Goal: Use online tool/utility

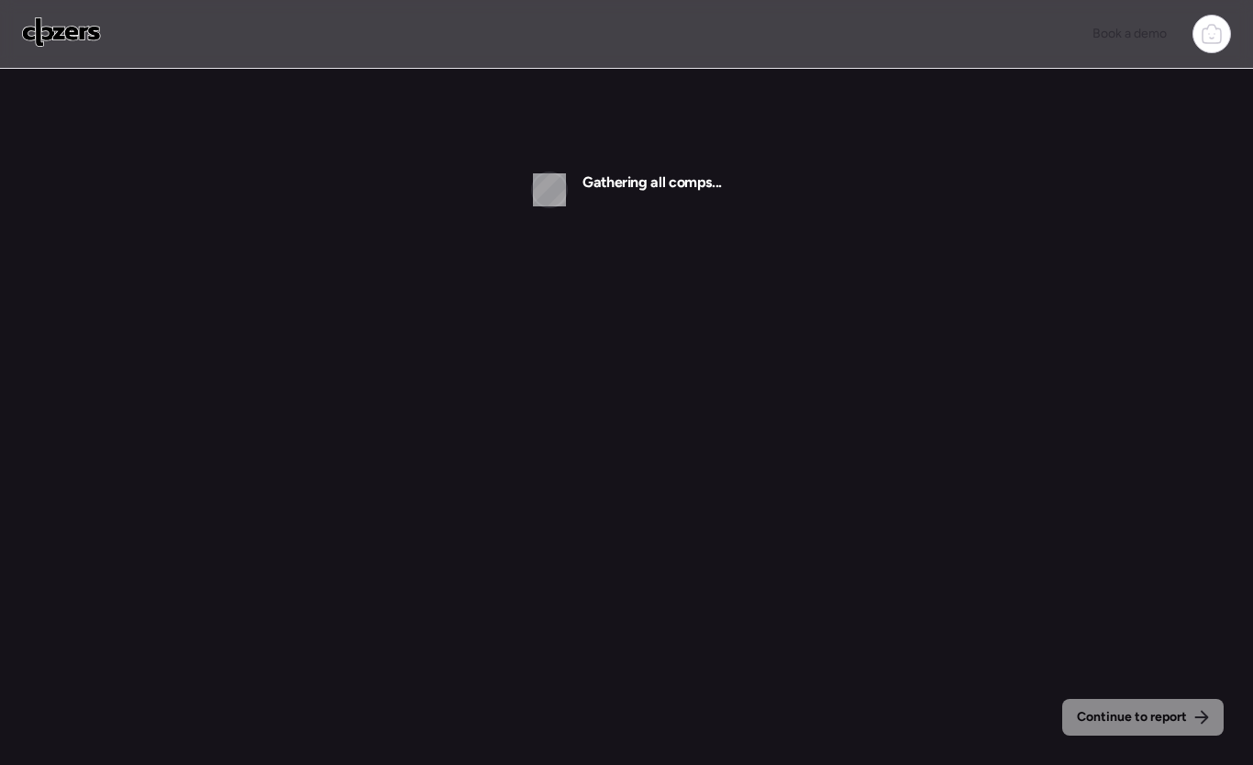
click at [1209, 43] on icon at bounding box center [1211, 35] width 18 height 15
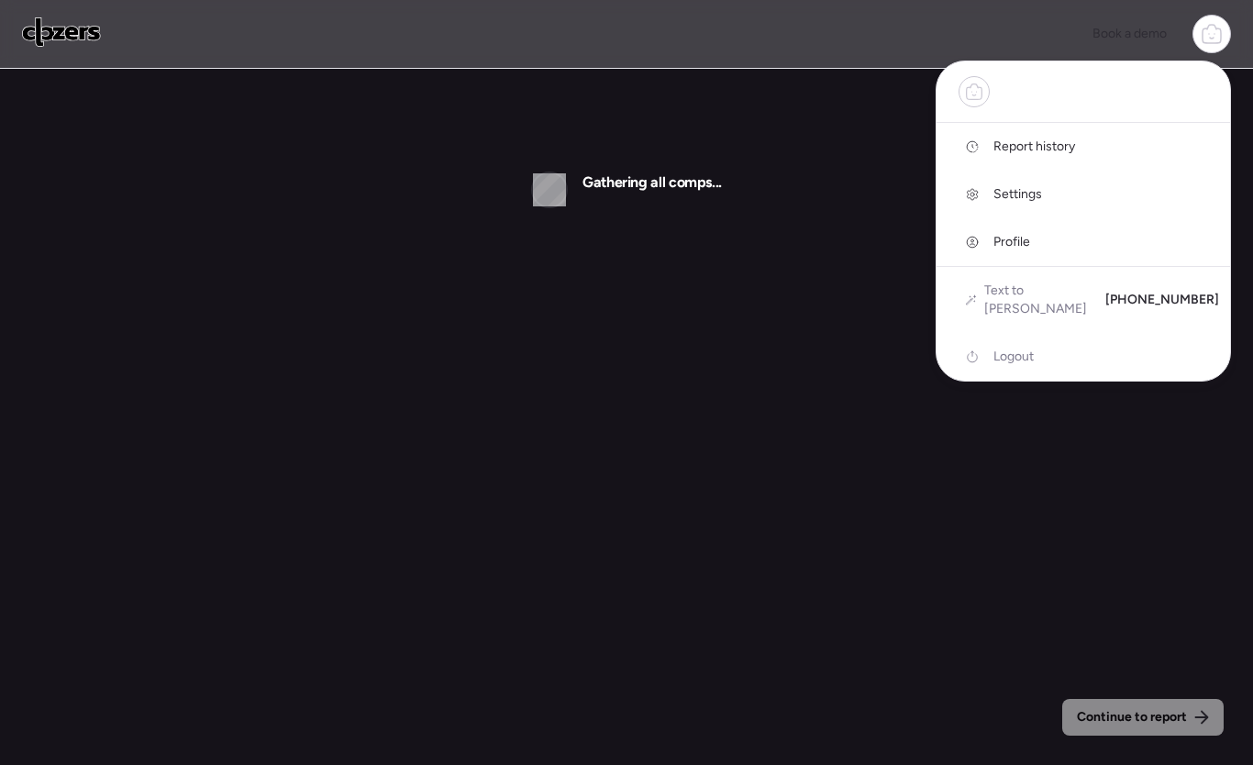
click at [1025, 148] on span "Report history" at bounding box center [1034, 147] width 82 height 18
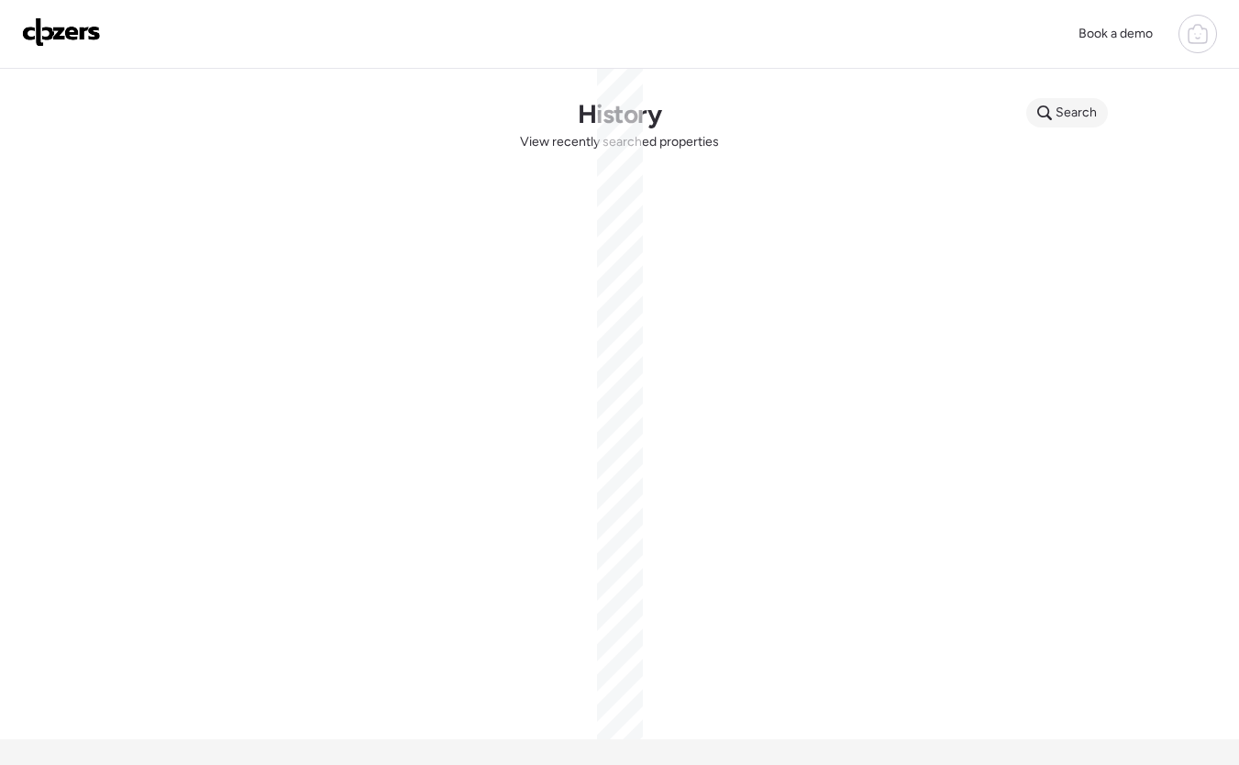
click at [1100, 114] on div "Search" at bounding box center [1067, 112] width 82 height 29
click at [1086, 116] on input "text" at bounding box center [1102, 116] width 136 height 26
paste input "**********"
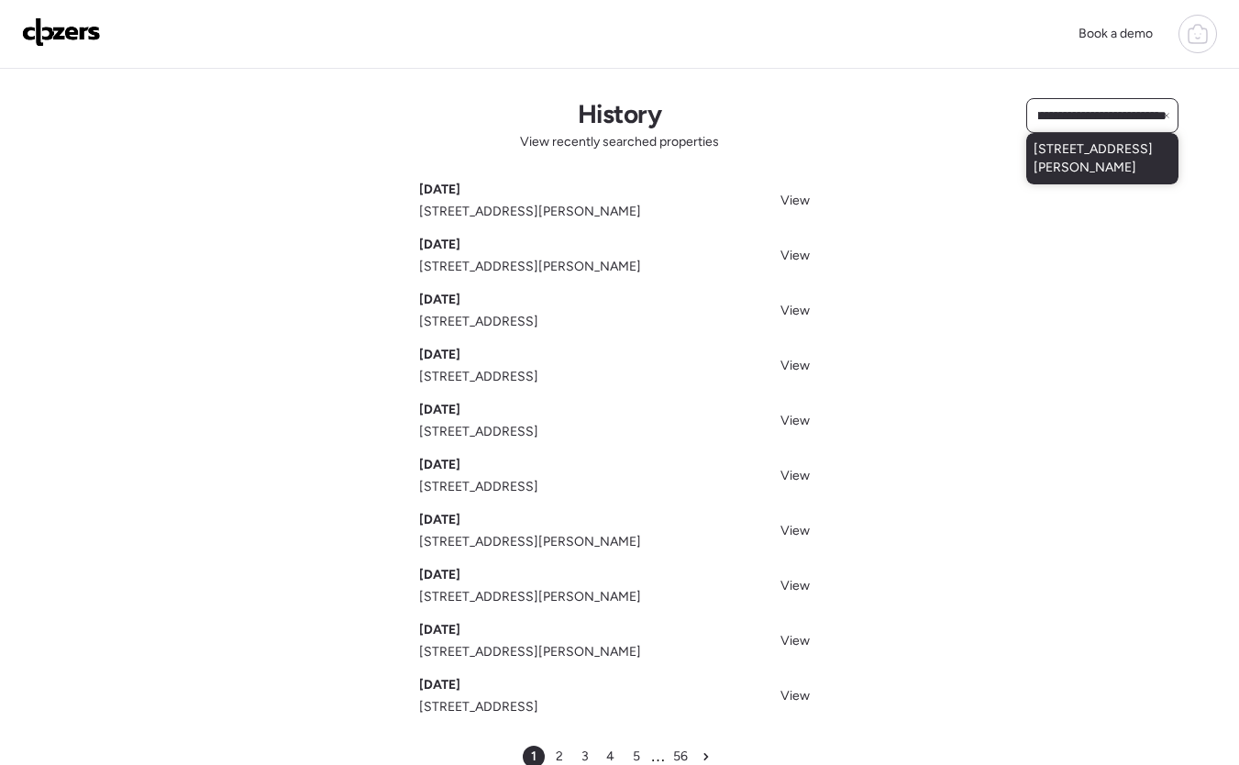
type input "**********"
click at [1104, 175] on span "505 Aubuchon St, Florissant, MO, 63031" at bounding box center [1102, 158] width 138 height 37
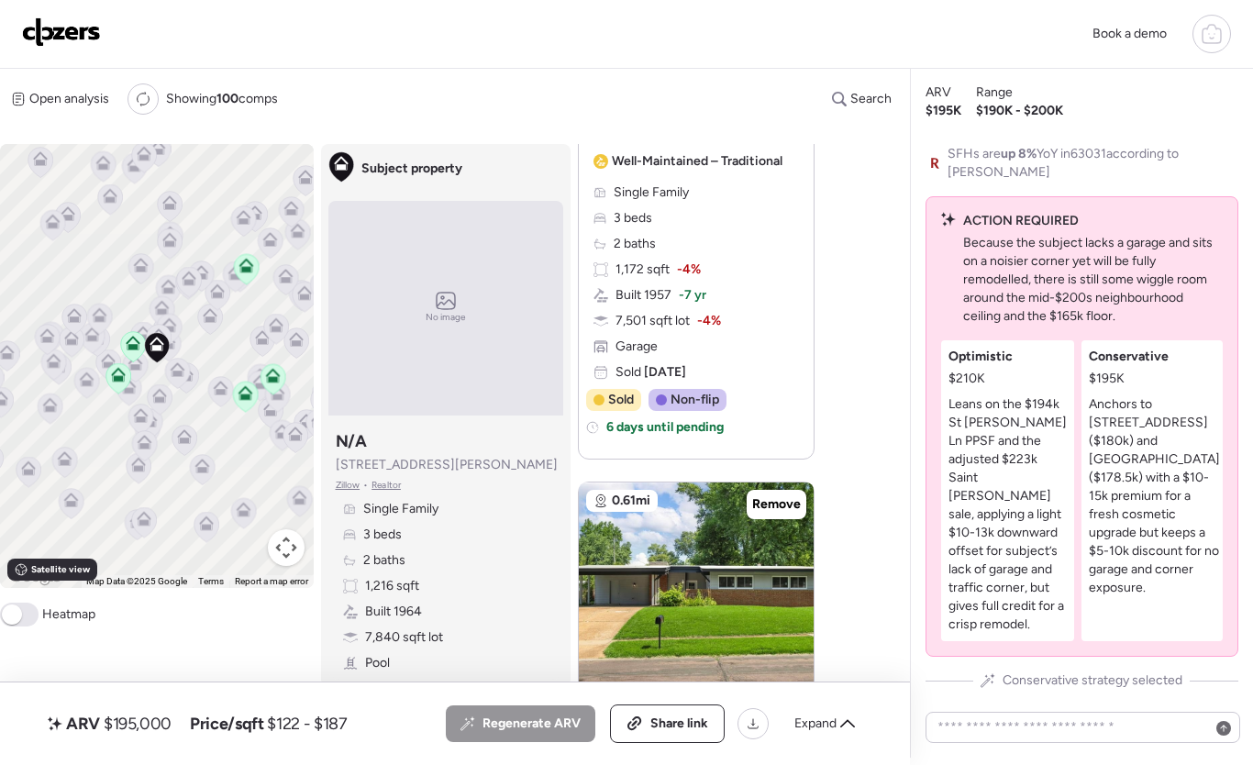
scroll to position [1641, 0]
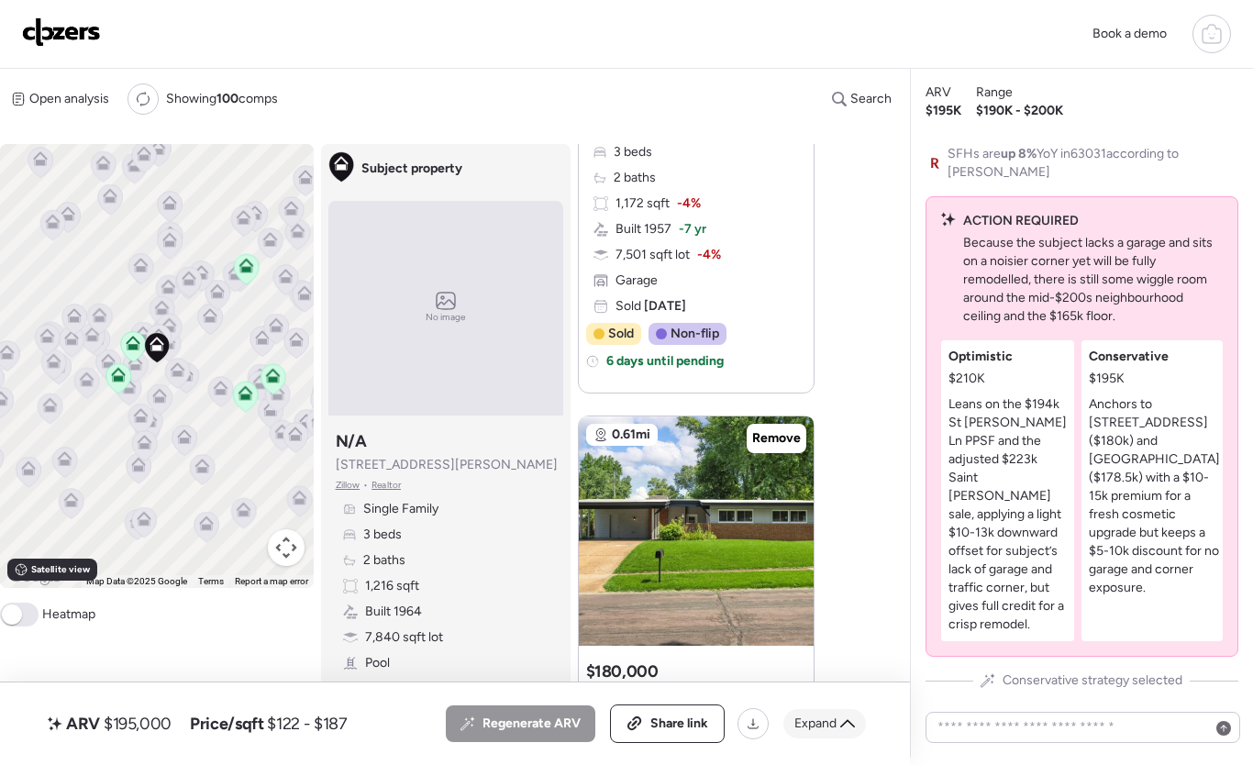
click at [826, 723] on span "Expand" at bounding box center [815, 723] width 42 height 18
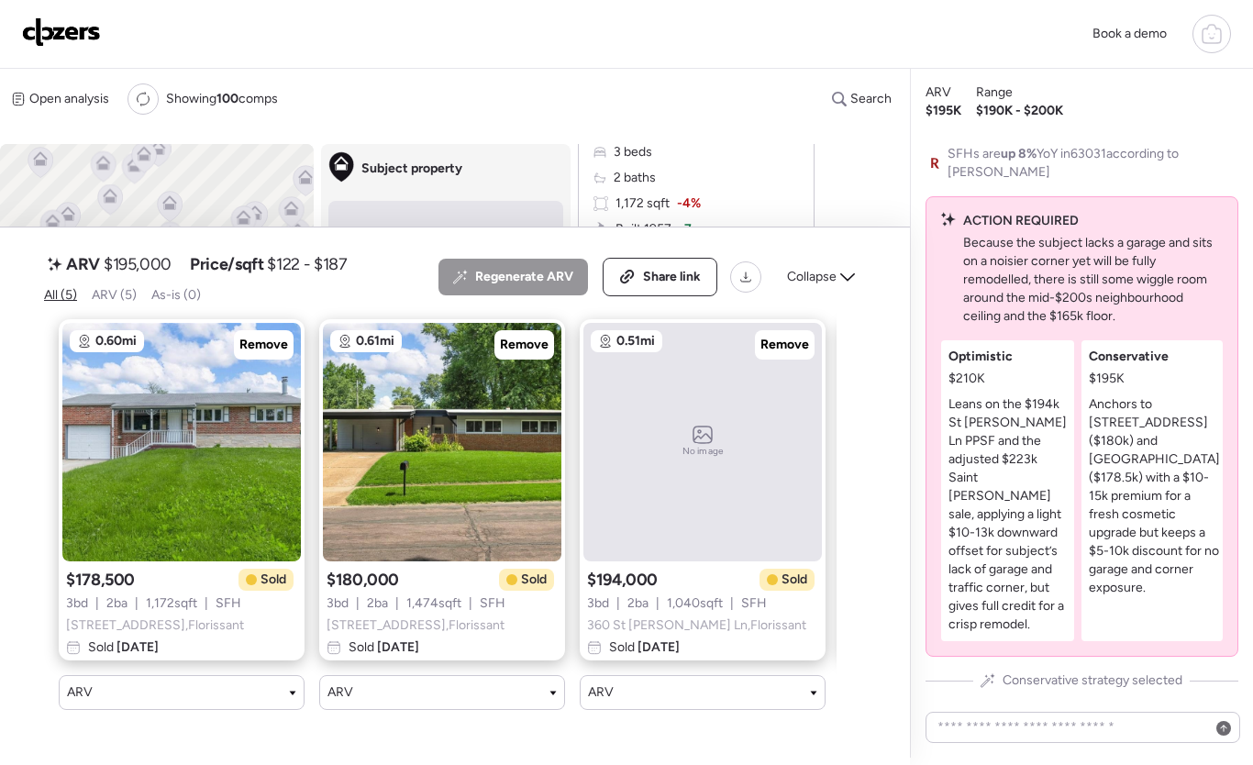
click at [843, 304] on div "ARV $195,000 Price/sqft $122 - $187 All (5) ARV (5) As-is (0) Regenerate ARV Sh…" at bounding box center [455, 276] width 822 height 55
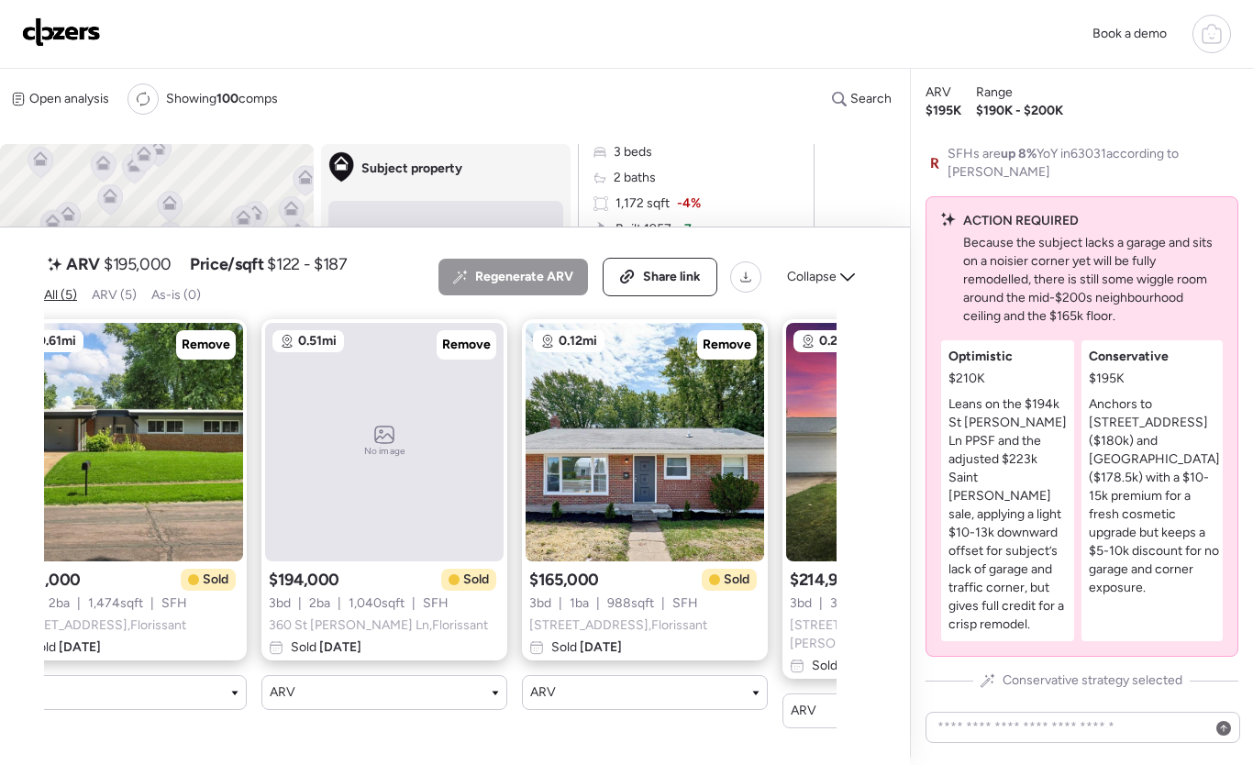
scroll to position [0, 309]
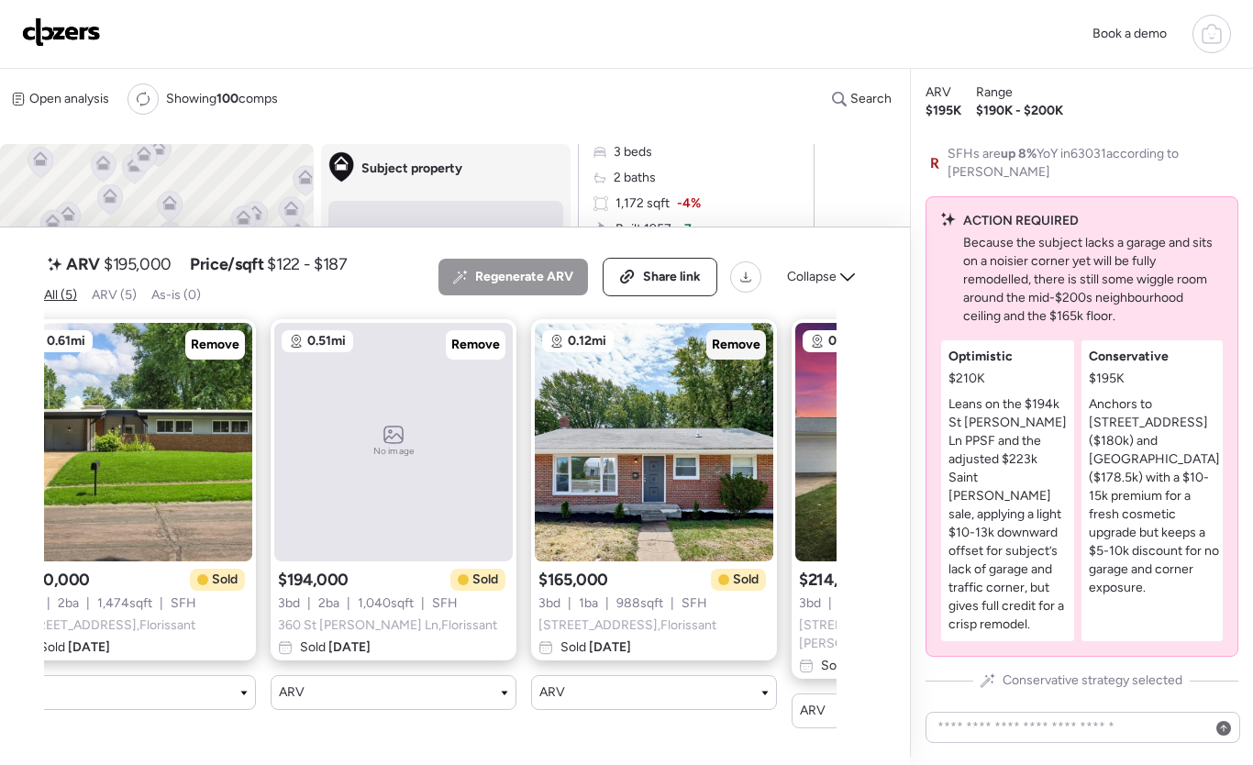
click at [725, 347] on span "Remove" at bounding box center [736, 345] width 49 height 18
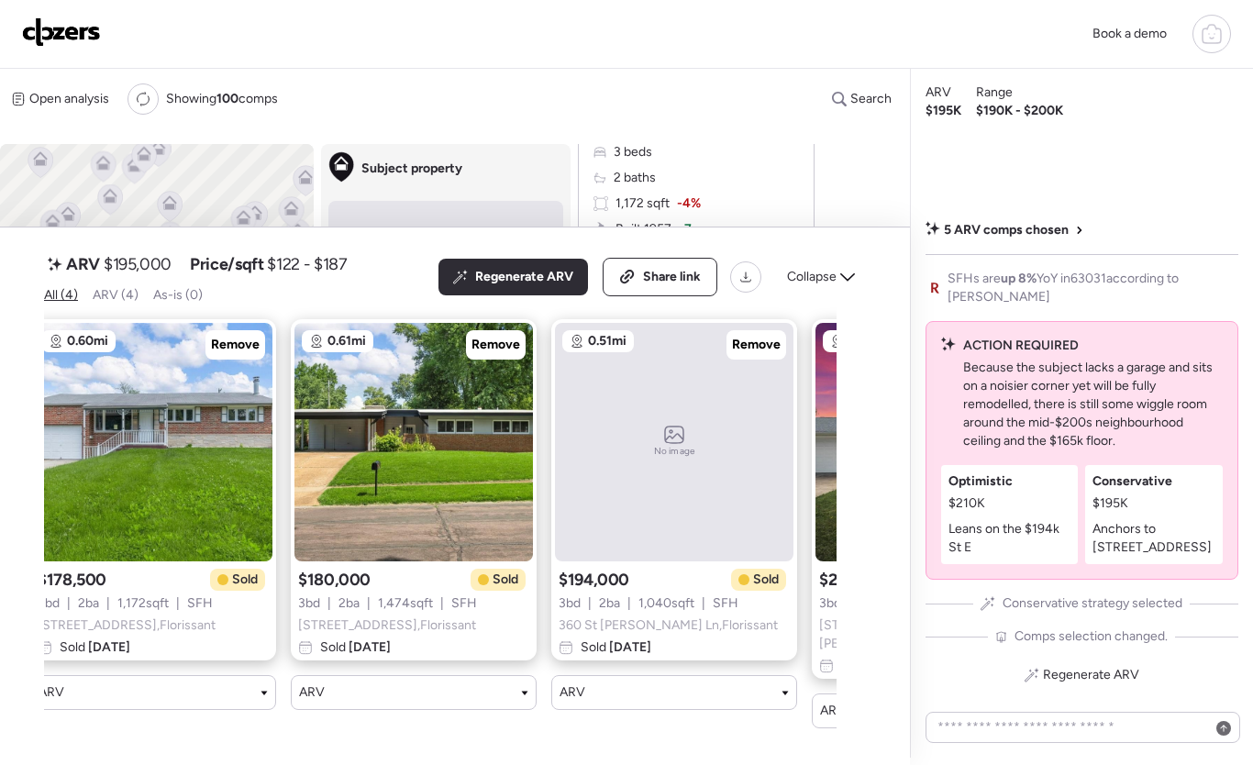
scroll to position [0, 0]
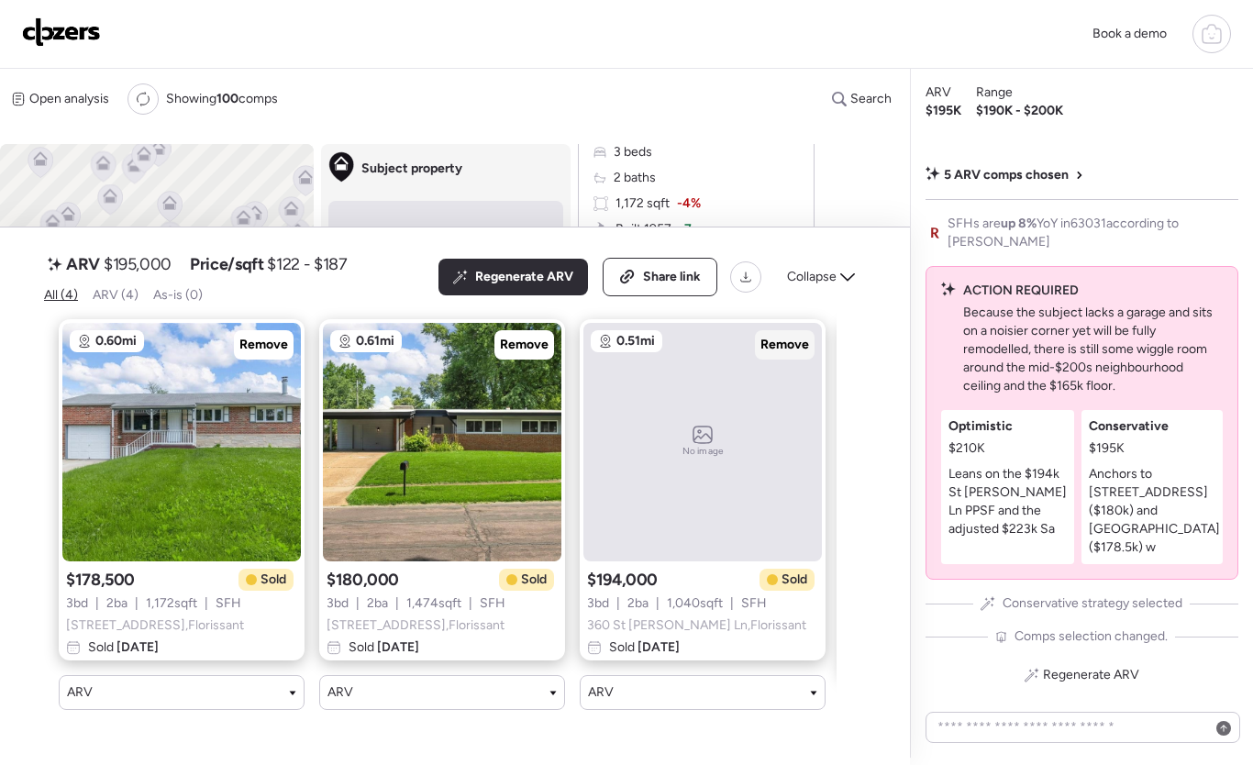
click at [790, 359] on div "Remove" at bounding box center [785, 344] width 60 height 29
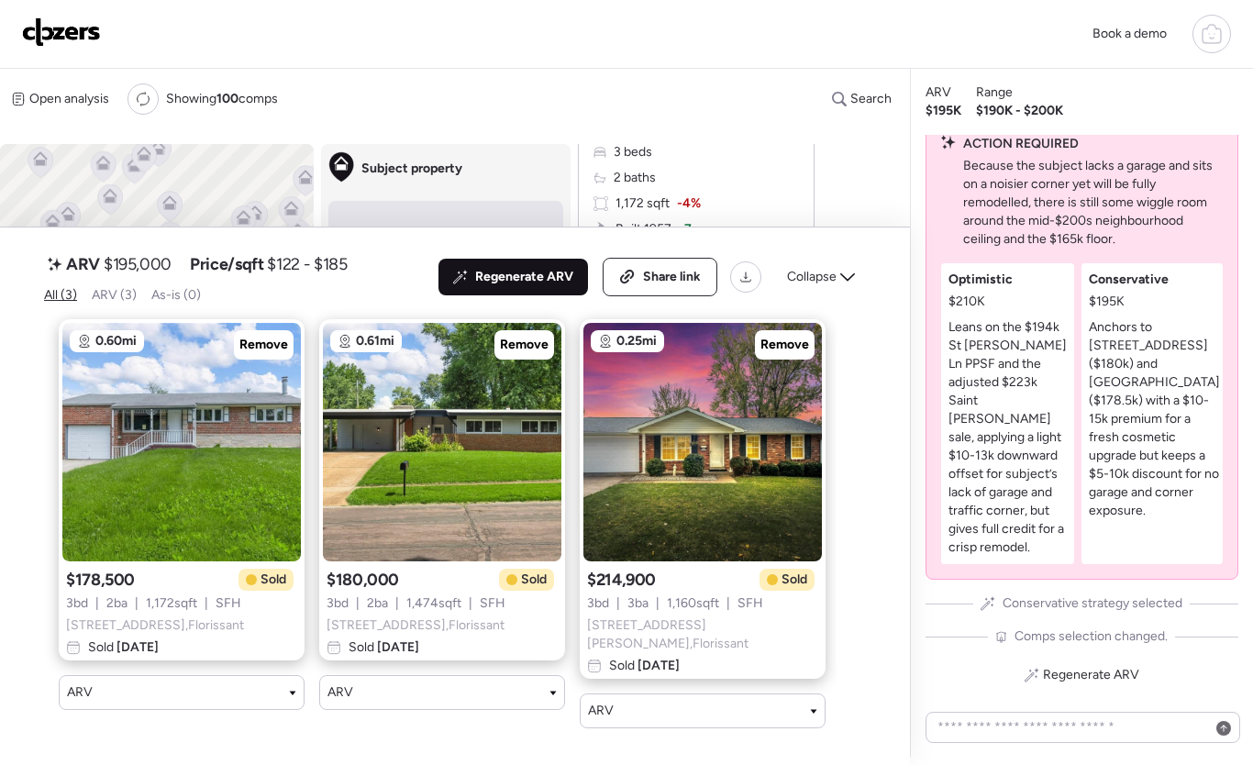
click at [582, 288] on div "Regenerate ARV" at bounding box center [512, 277] width 149 height 37
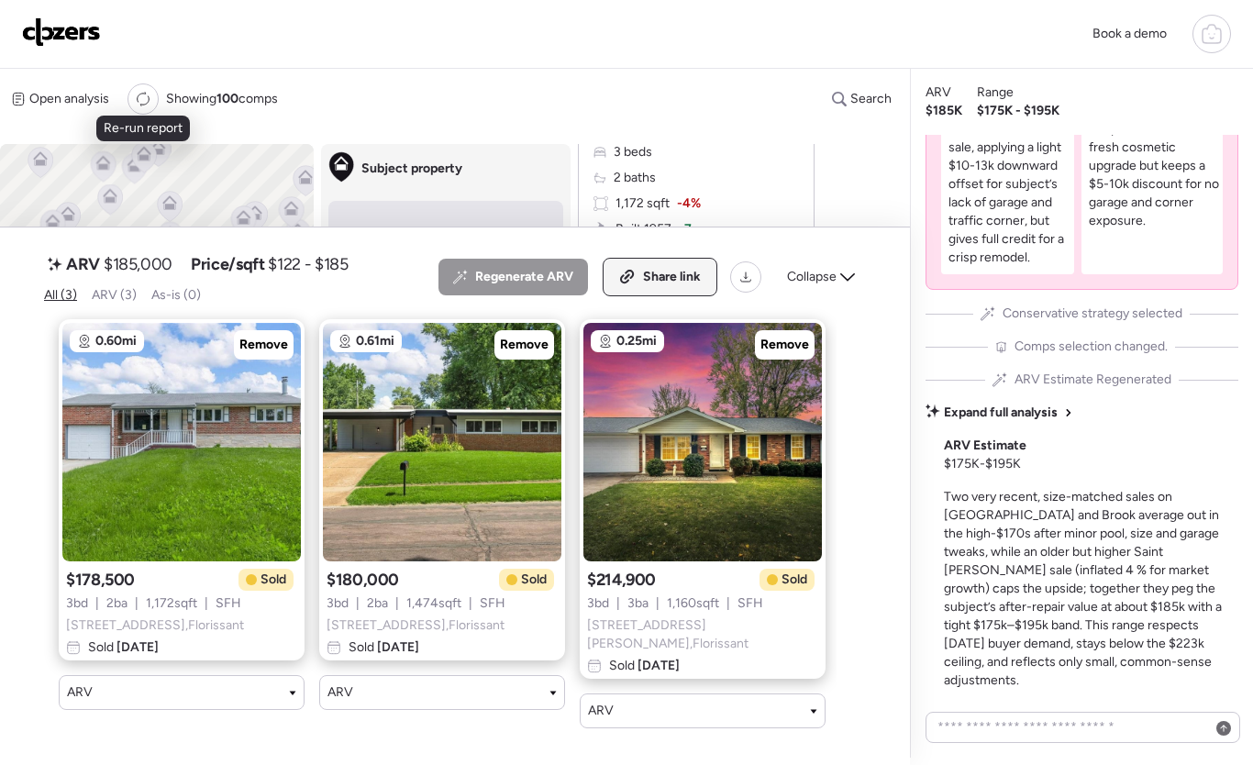
click at [684, 284] on span "Share link" at bounding box center [672, 277] width 58 height 18
